Goal: Check status: Check status

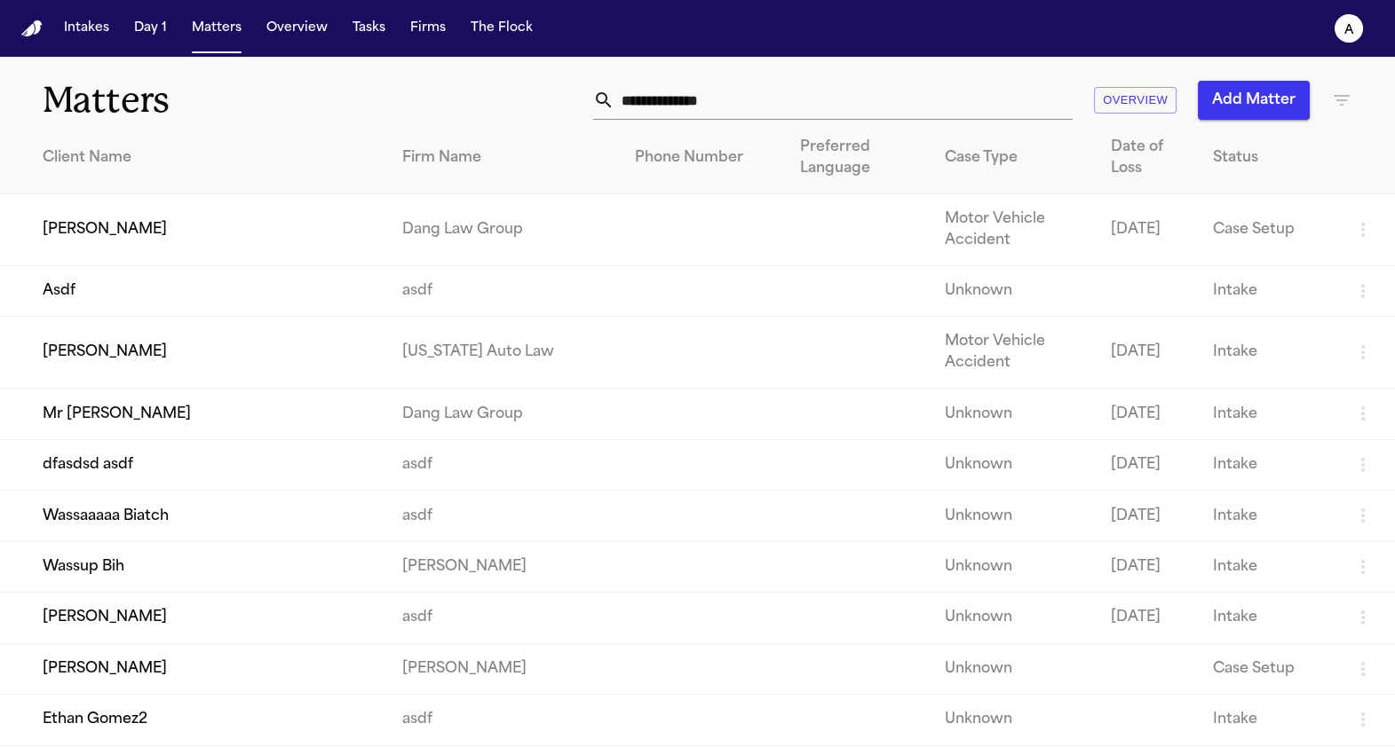
click at [192, 227] on td "[PERSON_NAME]" at bounding box center [194, 230] width 388 height 72
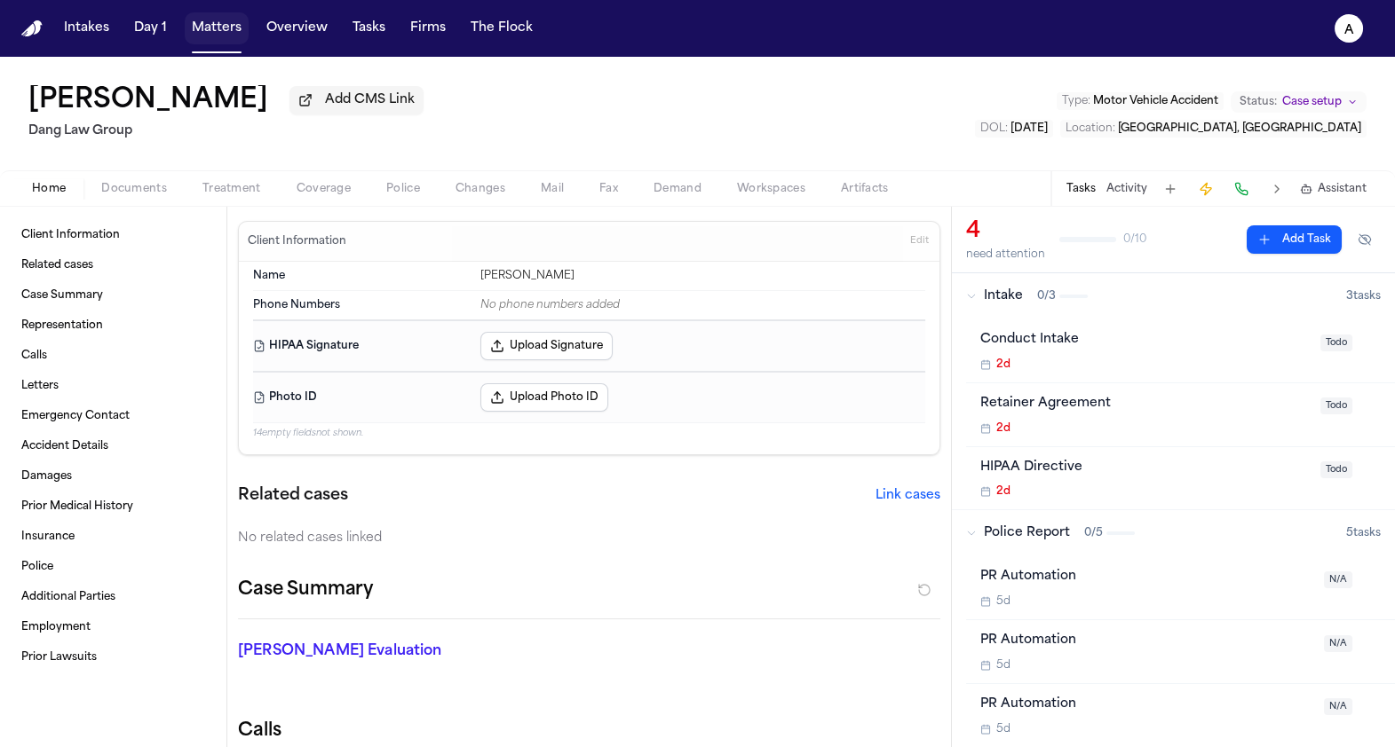
click at [194, 36] on button "Matters" at bounding box center [217, 28] width 64 height 32
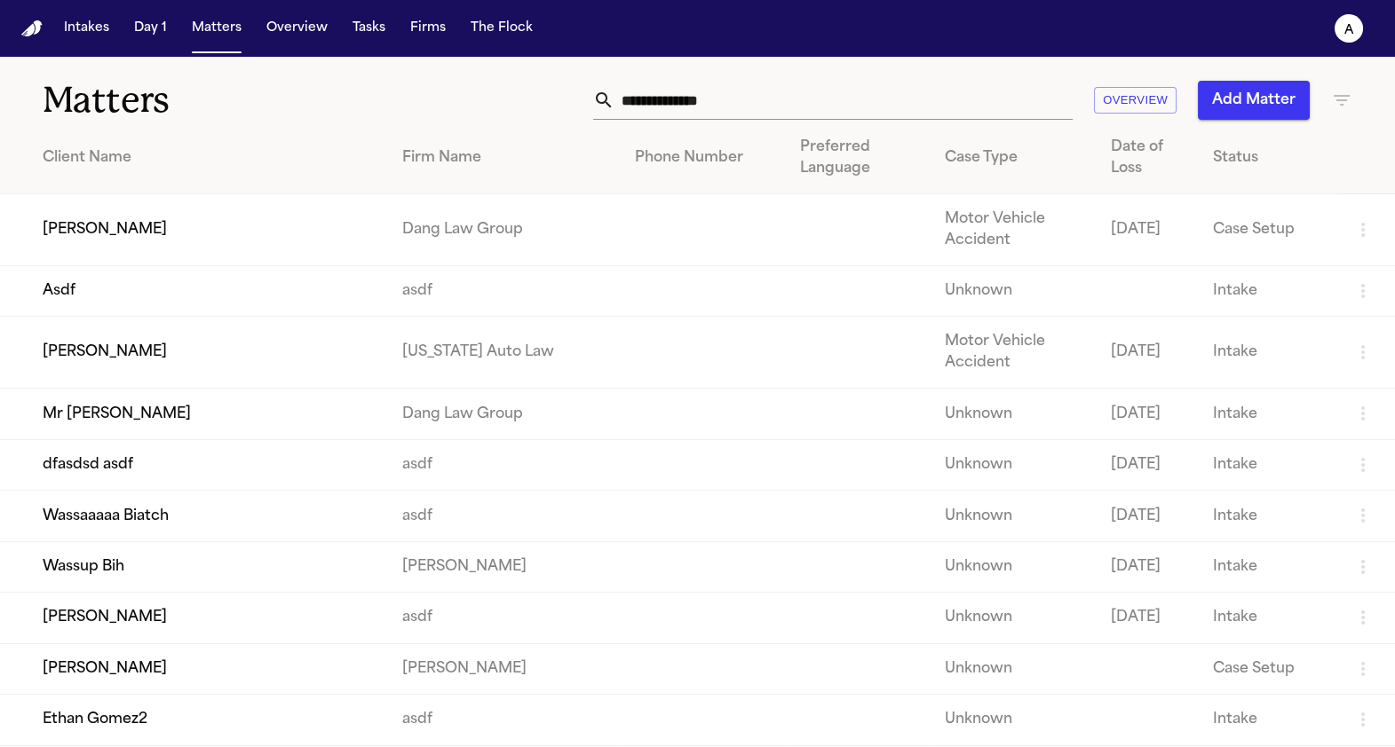
click at [149, 365] on td "[PERSON_NAME]" at bounding box center [194, 353] width 388 height 72
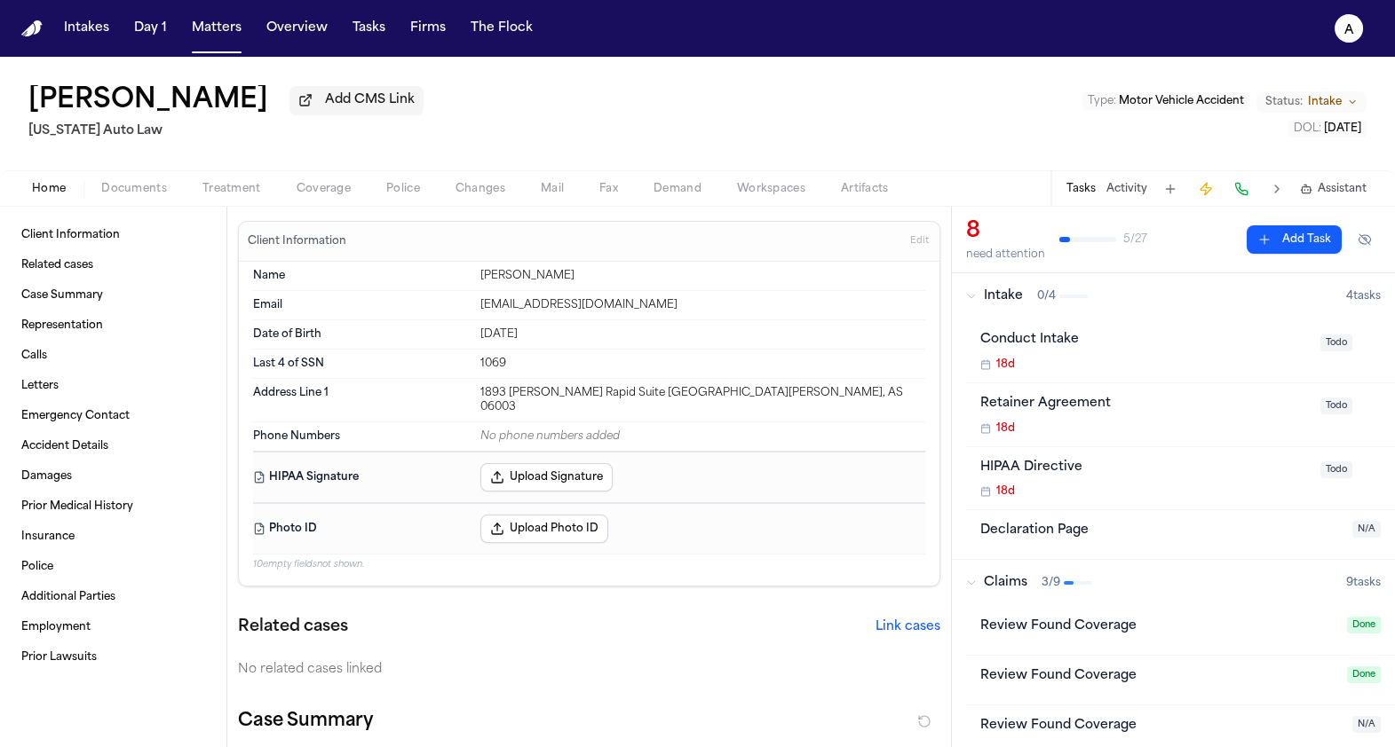
click at [345, 195] on span "Coverage" at bounding box center [324, 189] width 54 height 14
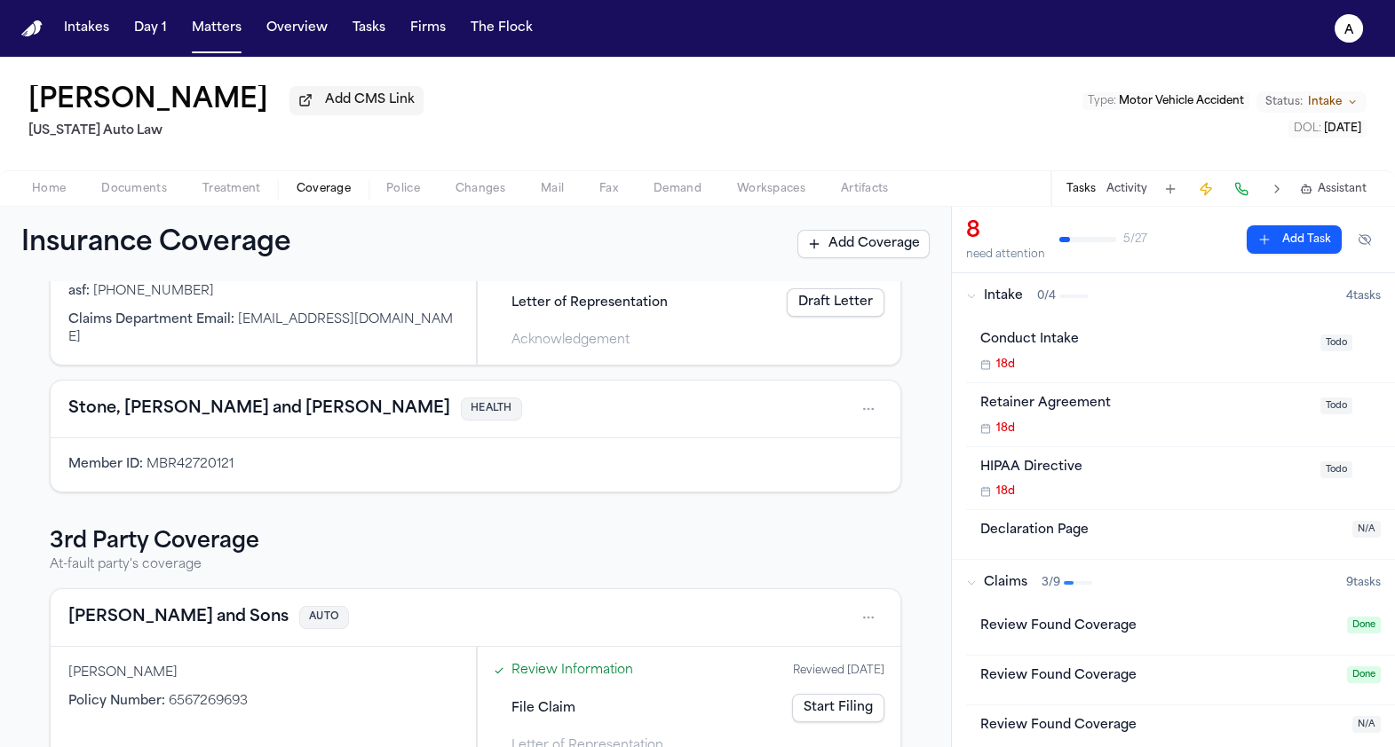
scroll to position [287, 0]
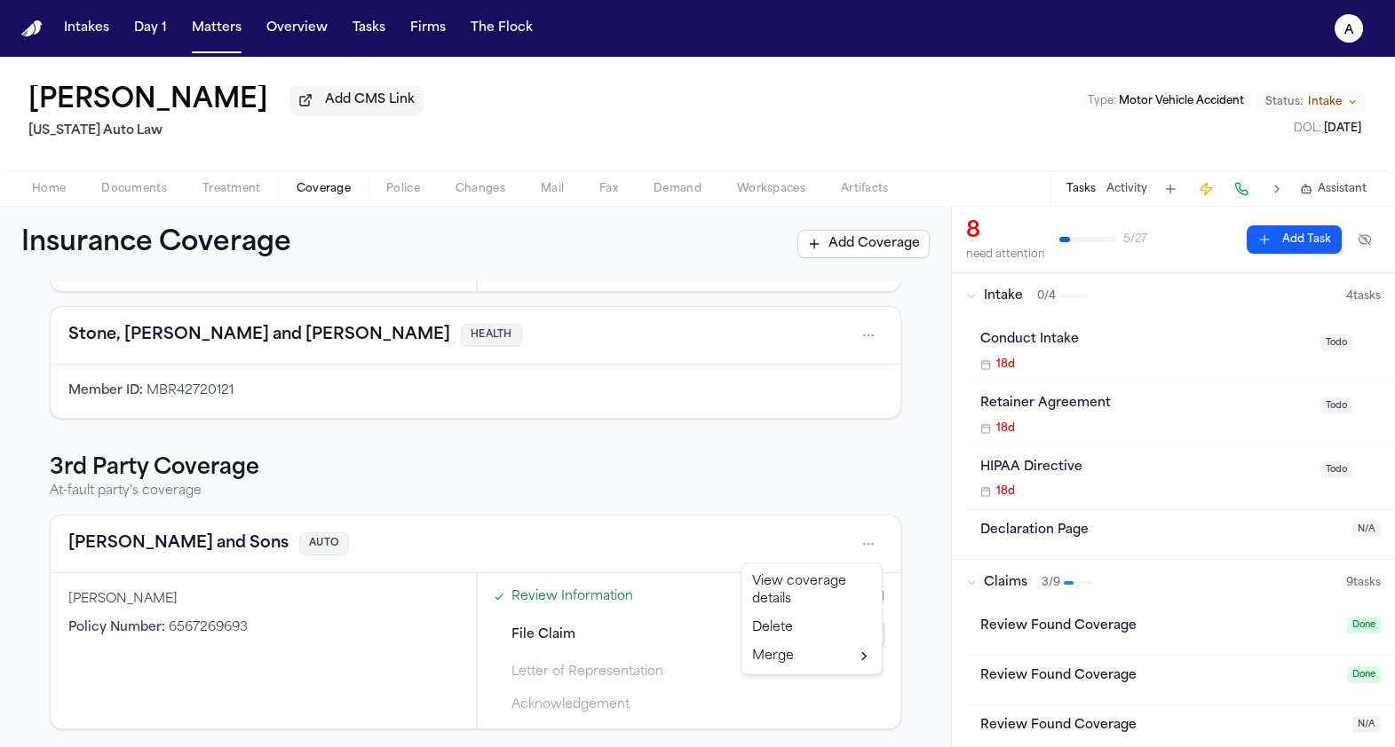
click at [868, 541] on html "Intakes Day 1 Matters Overview Tasks Firms The Flock a Jill Warner Add CMS Link…" at bounding box center [697, 373] width 1395 height 747
click at [767, 581] on div "View coverage details" at bounding box center [811, 591] width 133 height 46
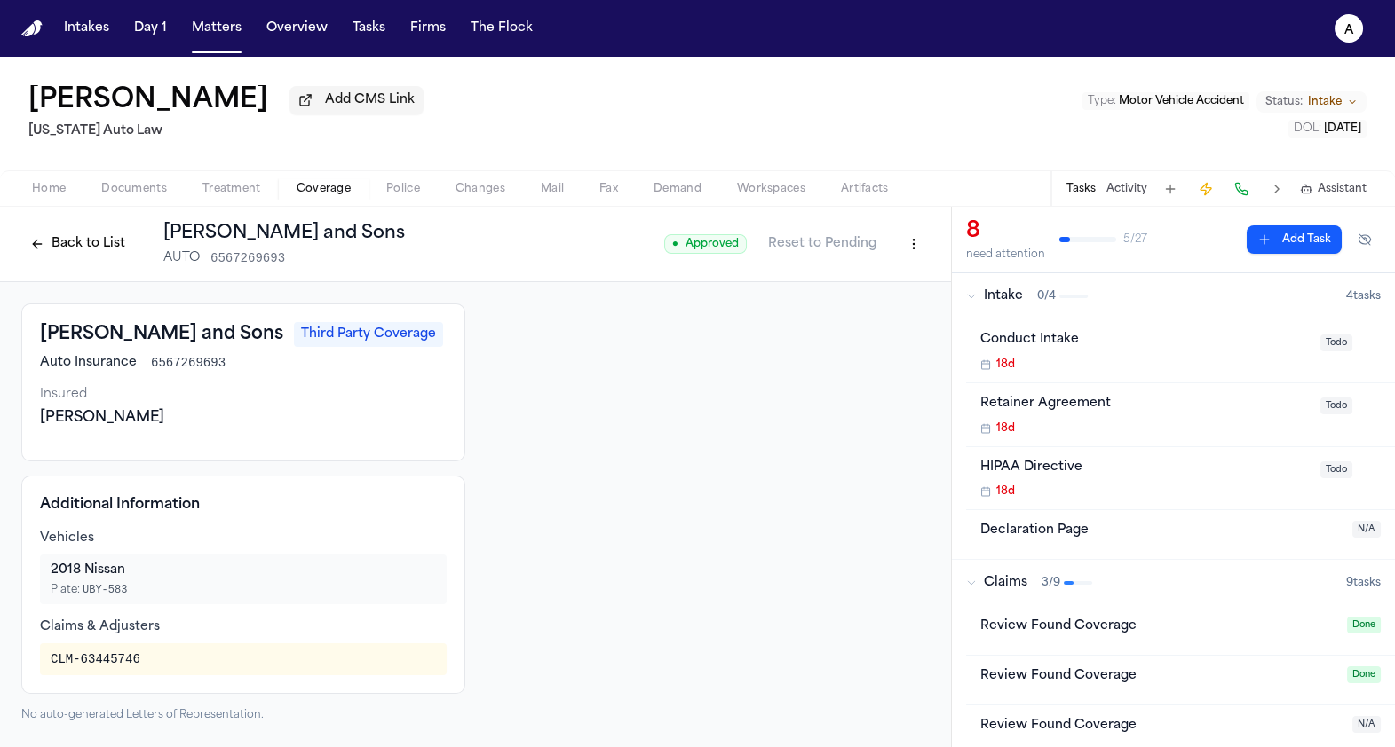
click at [700, 258] on div "● Approved Reset to Pending" at bounding box center [796, 244] width 265 height 32
click at [701, 245] on span "● Approved" at bounding box center [705, 244] width 83 height 20
click at [903, 244] on html "Intakes Day 1 Matters Overview Tasks Firms The Flock a Jill Warner Add CMS Link…" at bounding box center [697, 373] width 1395 height 747
click at [848, 249] on html "Intakes Day 1 Matters Overview Tasks Firms The Flock a Jill Warner Add CMS Link…" at bounding box center [697, 373] width 1395 height 747
click at [848, 249] on button "Reset to Pending" at bounding box center [822, 244] width 130 height 28
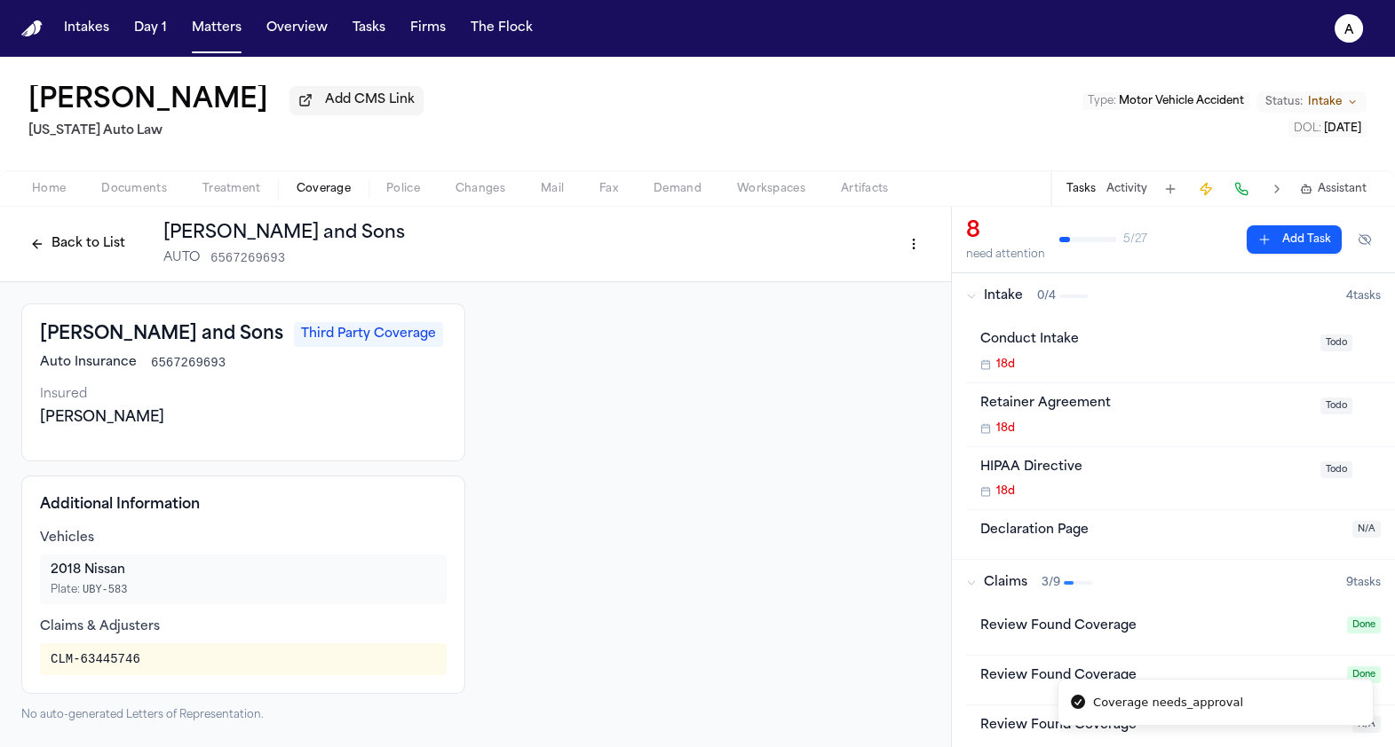
click at [49, 242] on button "Back to List" at bounding box center [77, 244] width 113 height 28
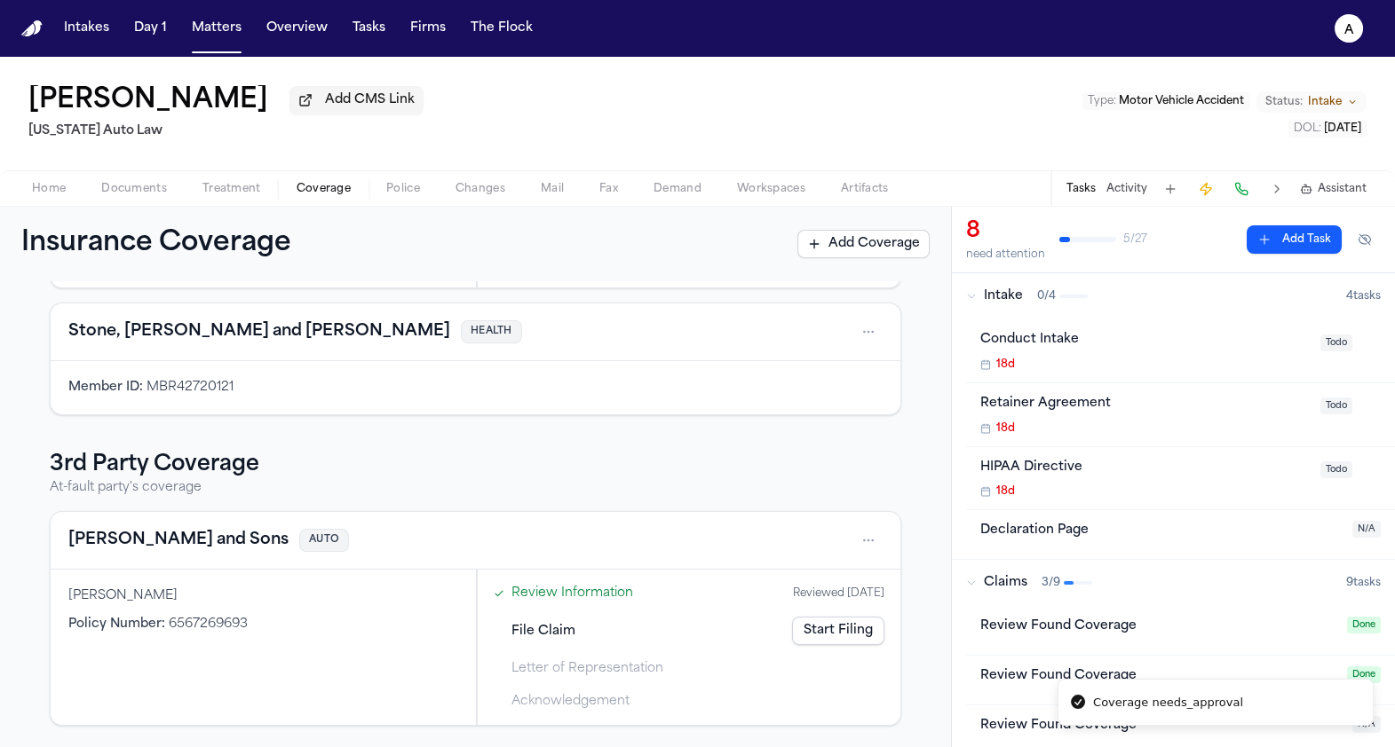
scroll to position [292, 0]
click at [871, 545] on html "Coverage needs_approval Intakes Day 1 Matters Overview Tasks Firms The Flock a …" at bounding box center [697, 373] width 1395 height 747
click at [1215, 641] on div "Review Found Coverage" at bounding box center [1158, 631] width 356 height 28
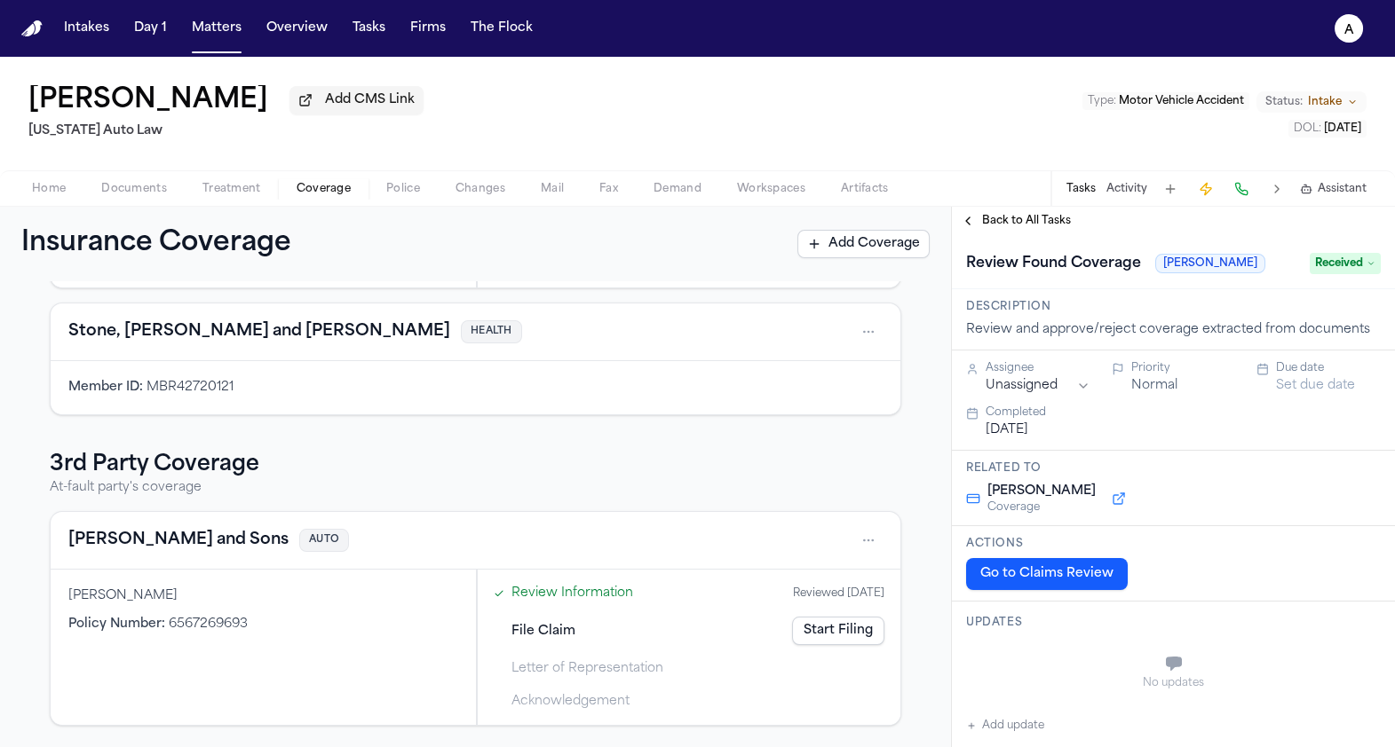
click at [991, 216] on span "Back to All Tasks" at bounding box center [1026, 221] width 89 height 14
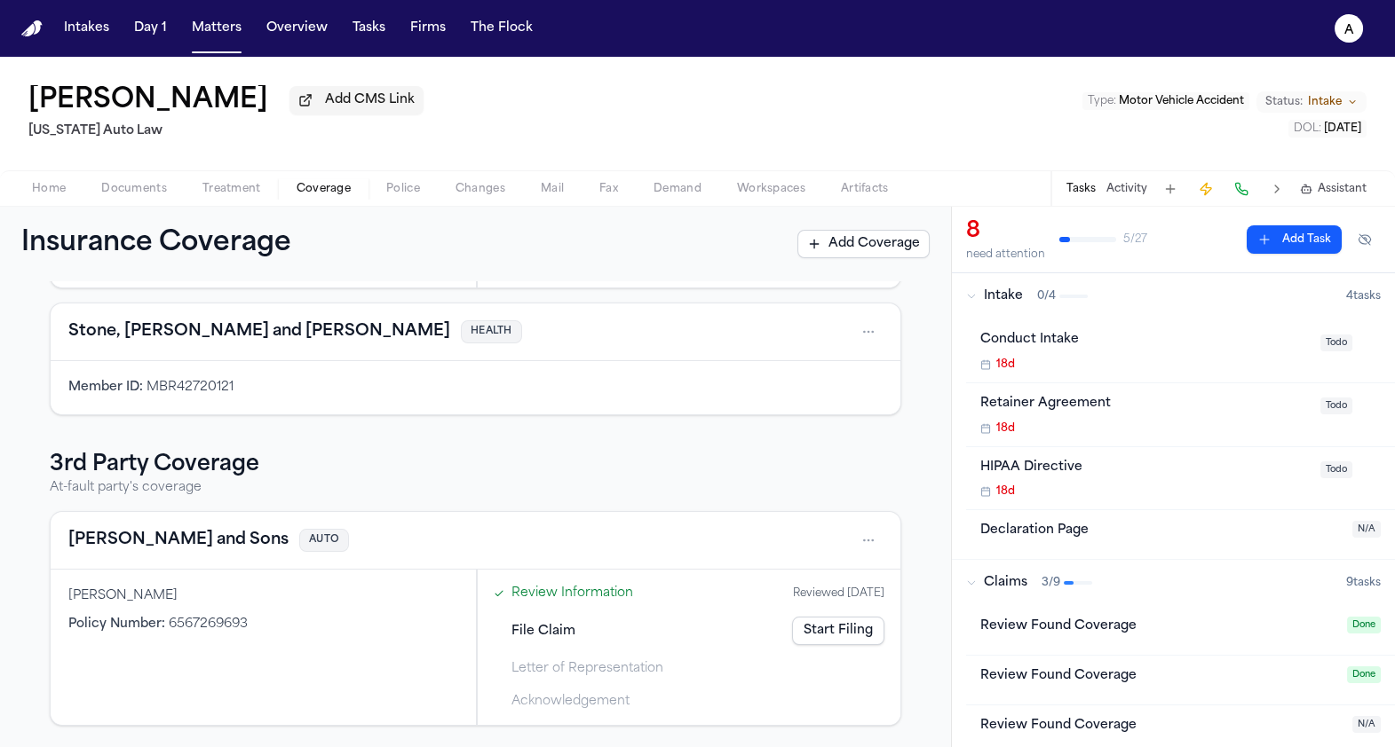
click at [1222, 690] on div "Review Found Coverage" at bounding box center [1158, 681] width 356 height 28
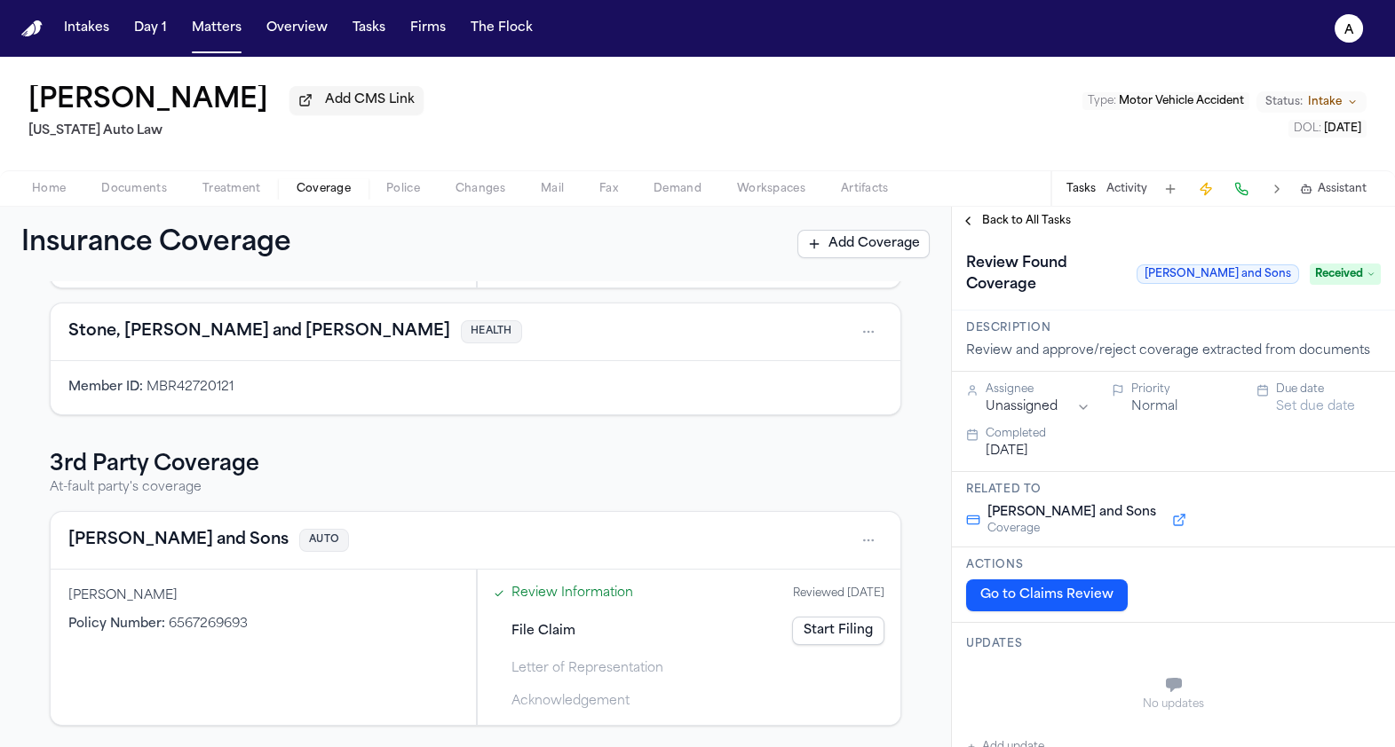
click at [1348, 277] on span "Received" at bounding box center [1344, 274] width 71 height 21
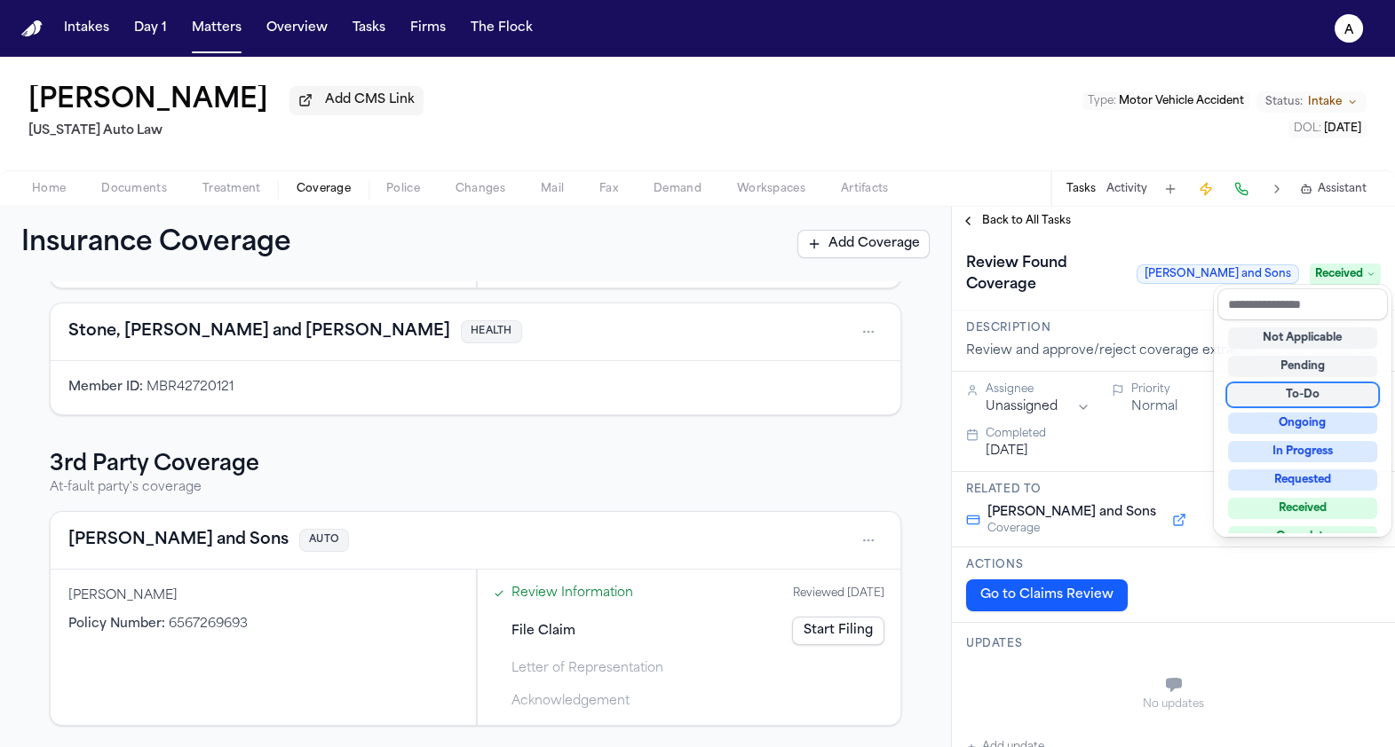
click at [1311, 400] on div "To-Do" at bounding box center [1302, 394] width 149 height 21
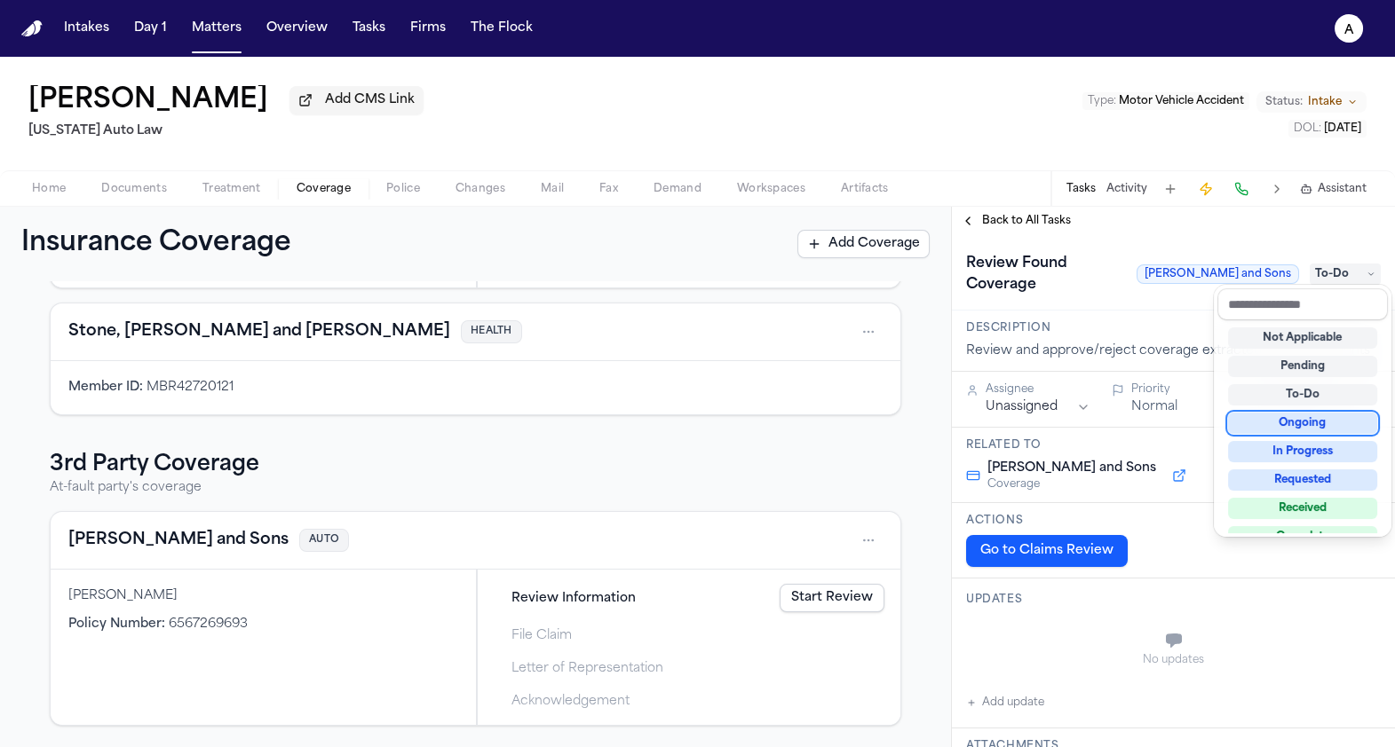
click at [877, 495] on div "**********" at bounding box center [697, 477] width 1395 height 541
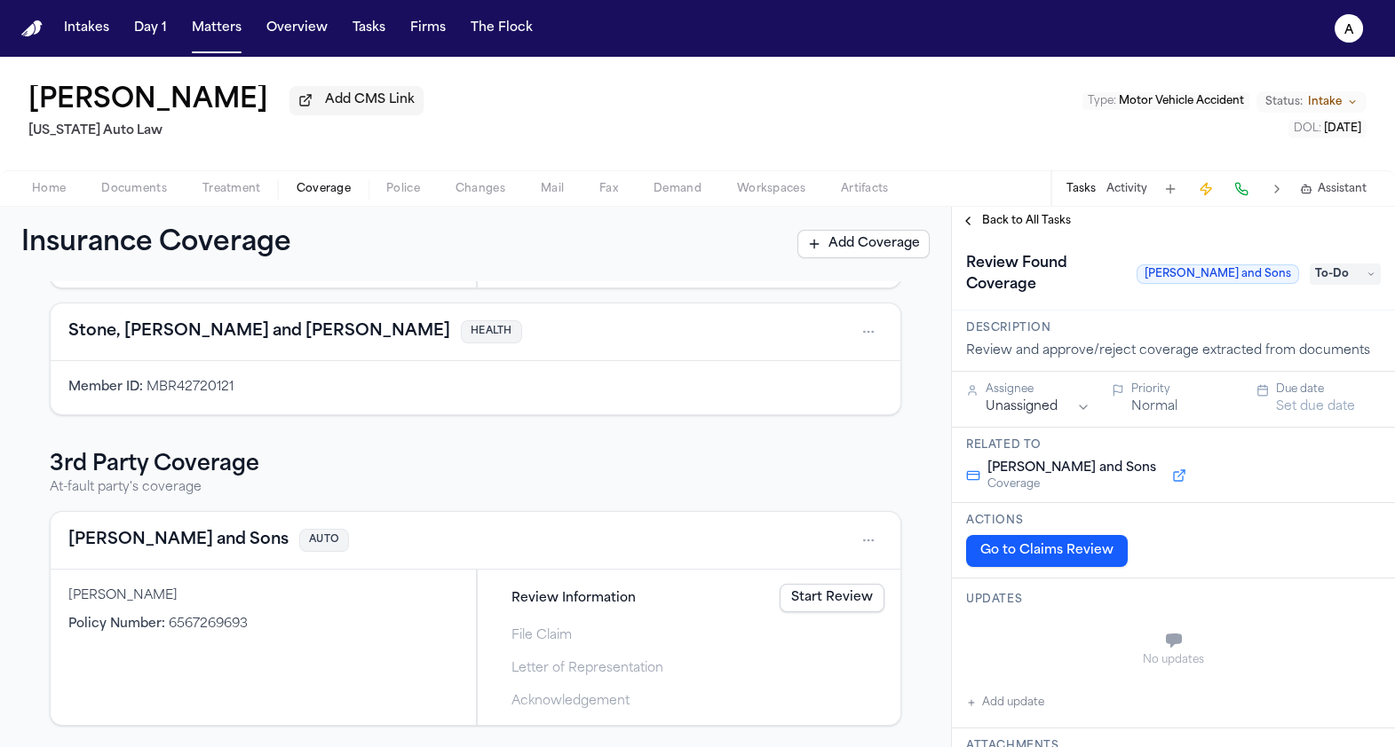
click at [855, 602] on link "Start Review" at bounding box center [831, 598] width 105 height 28
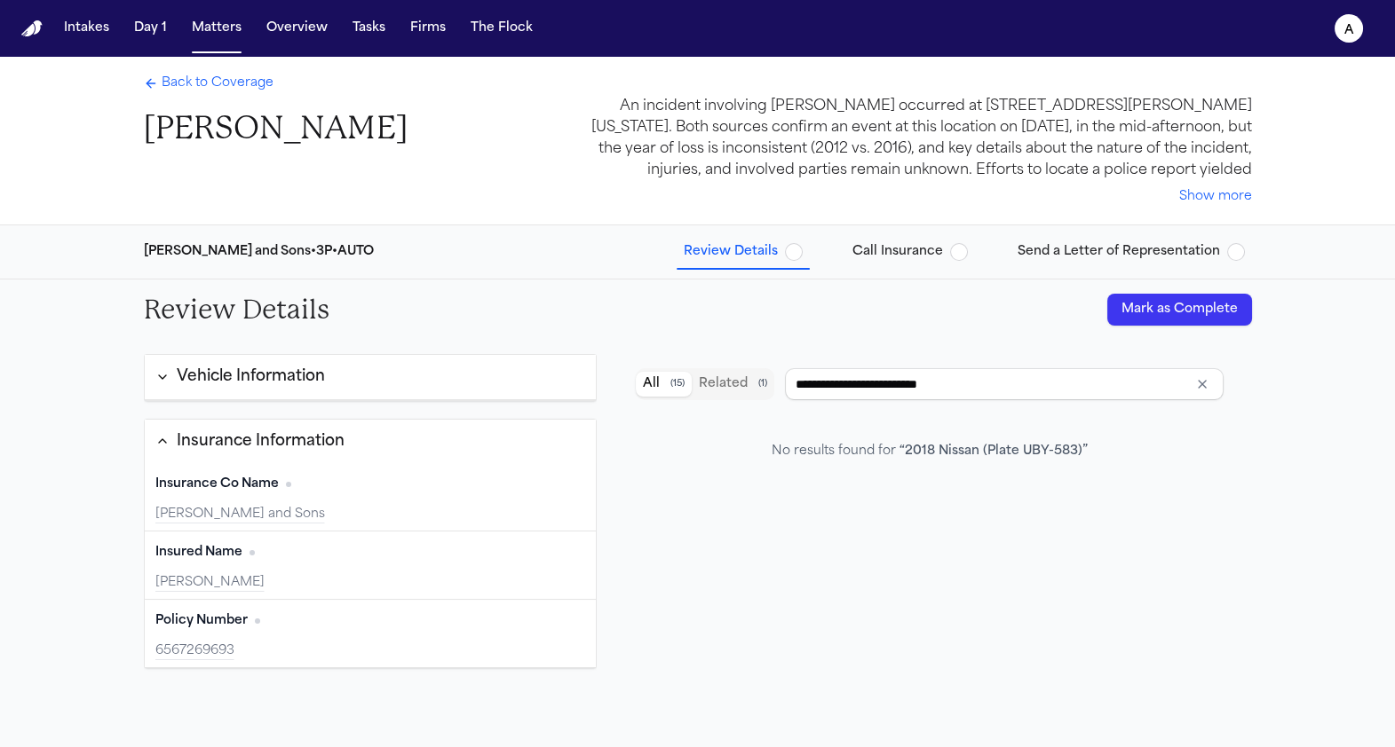
click at [1236, 305] on button "Mark as Complete" at bounding box center [1179, 310] width 145 height 32
click at [215, 36] on button "Matters" at bounding box center [217, 28] width 64 height 32
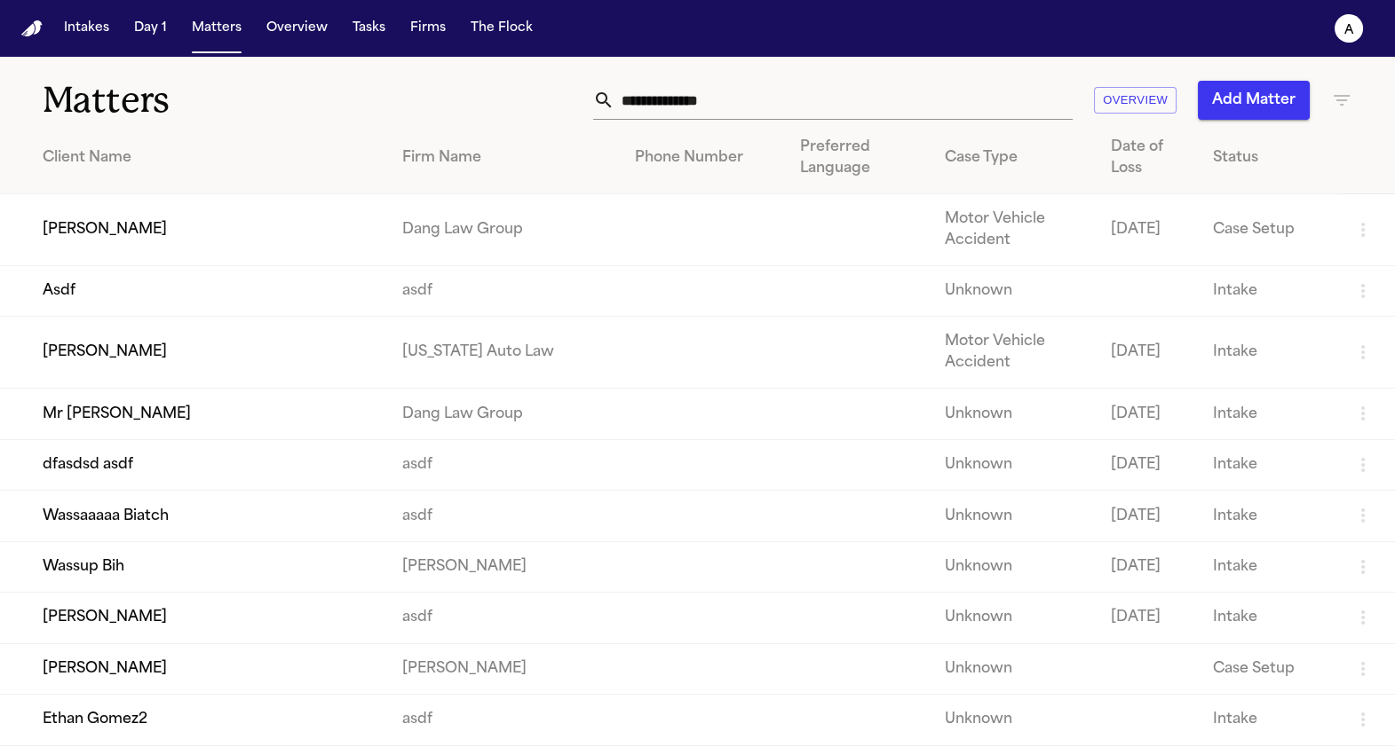
click at [231, 407] on td "Mr [PERSON_NAME]" at bounding box center [194, 414] width 388 height 51
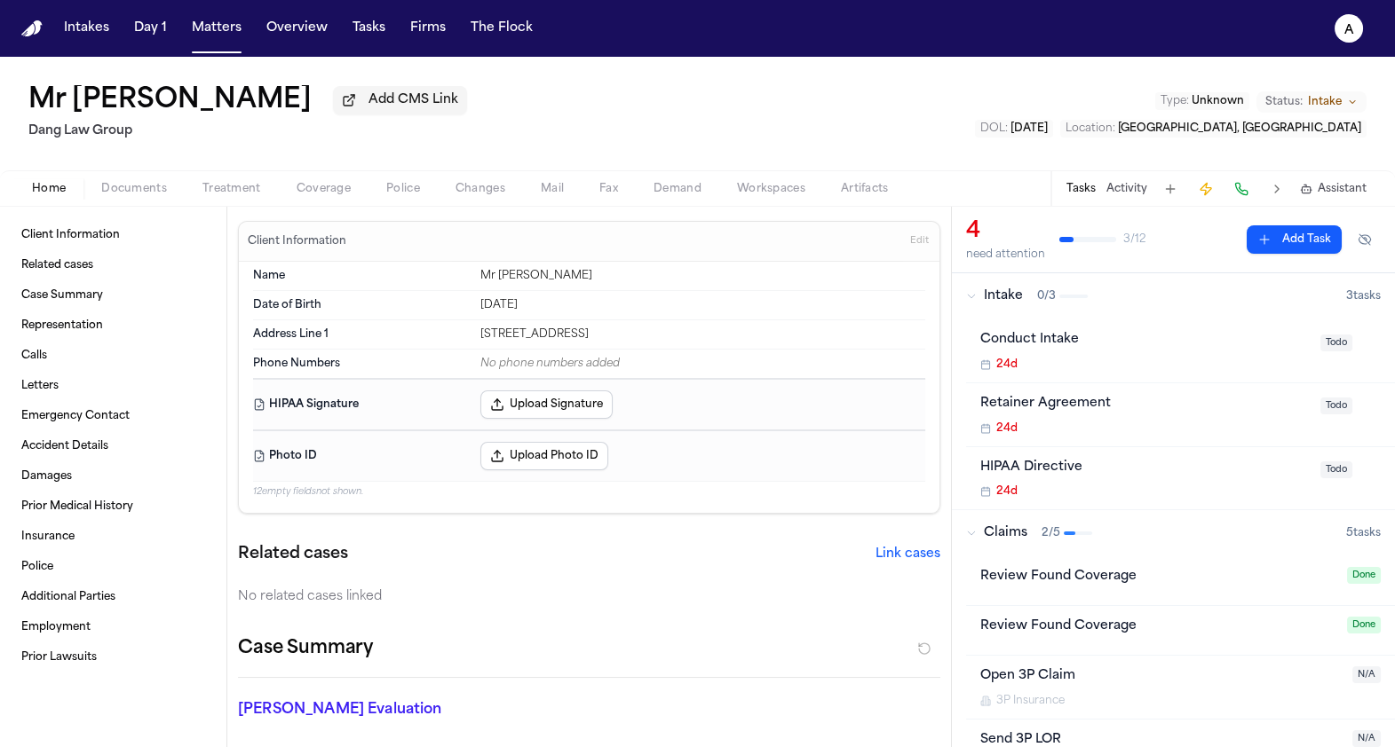
click at [406, 195] on span "Police" at bounding box center [403, 189] width 34 height 14
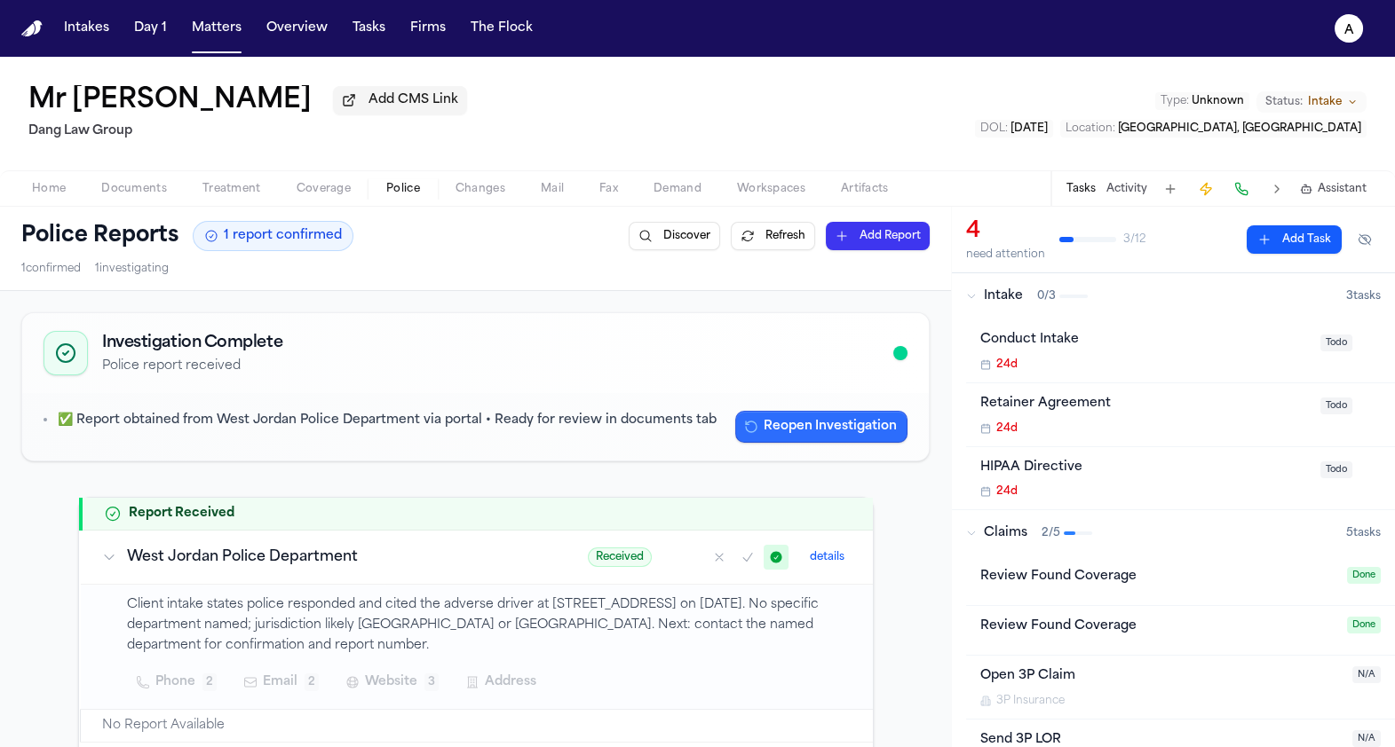
click at [840, 427] on button "Reopen Investigation" at bounding box center [821, 427] width 172 height 32
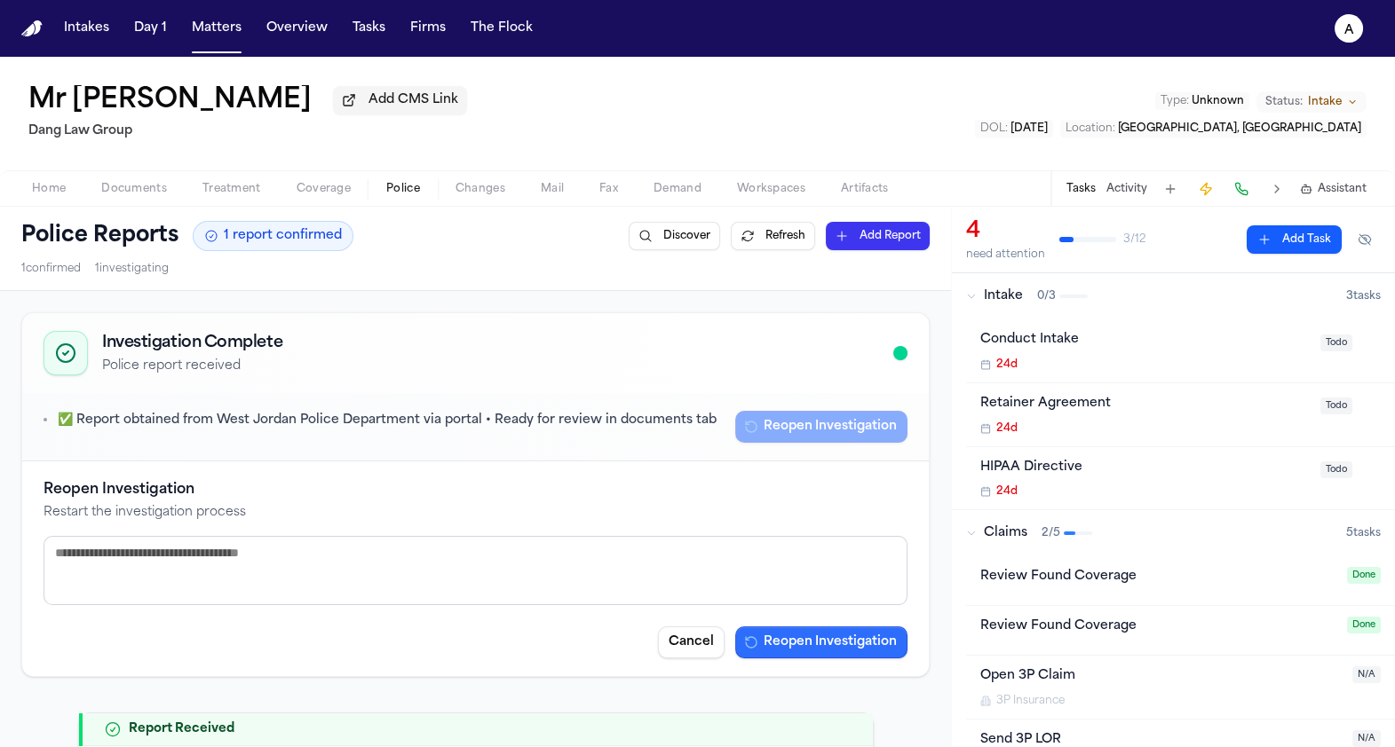
click at [884, 645] on button "Reopen Investigation" at bounding box center [821, 643] width 172 height 32
